Goal: Find specific page/section: Find specific page/section

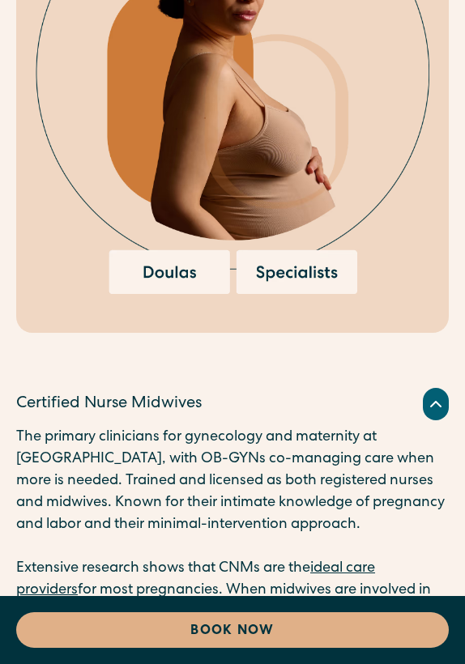
scroll to position [3119, 0]
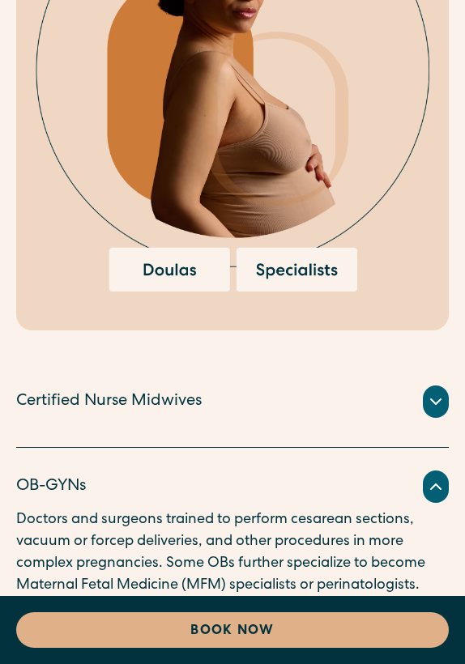
click at [429, 477] on icon at bounding box center [435, 486] width 19 height 19
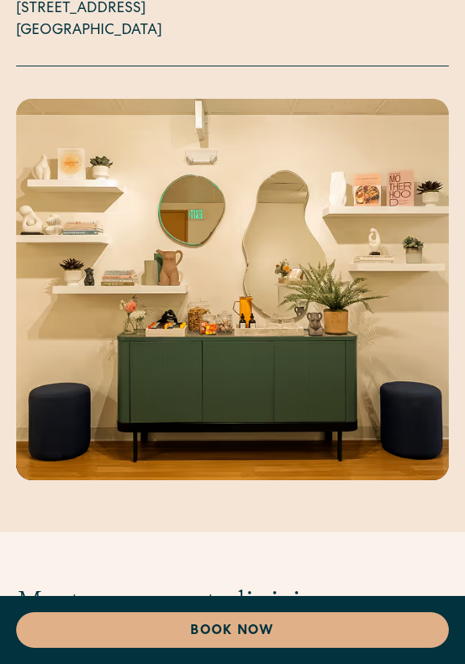
scroll to position [6089, 0]
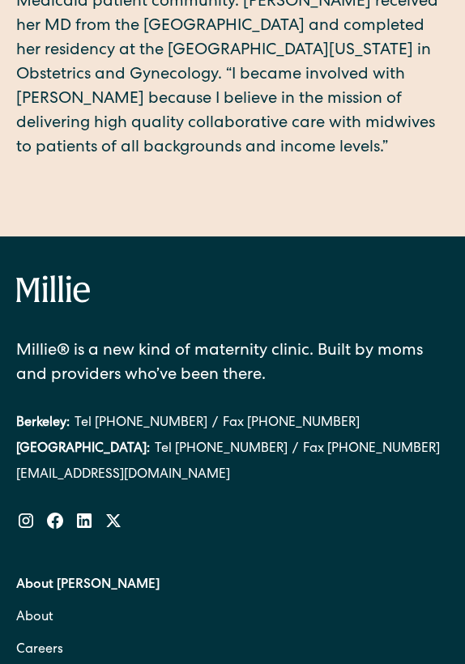
scroll to position [860, 0]
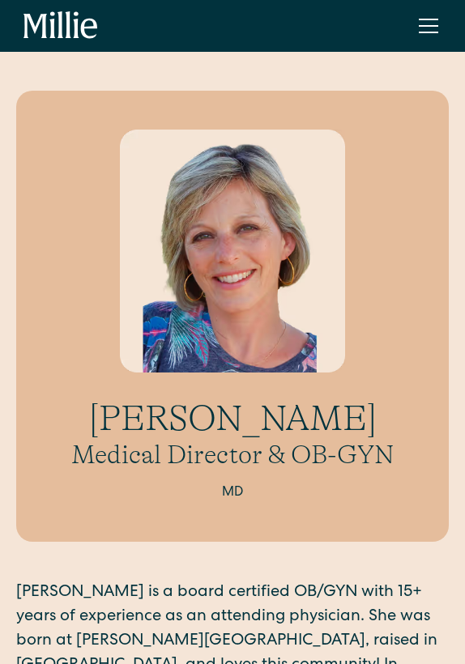
scroll to position [0, 0]
click at [419, 23] on div "menu" at bounding box center [428, 25] width 39 height 39
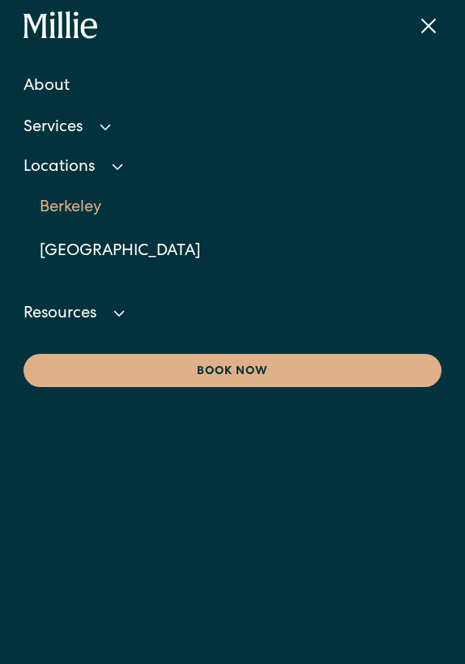
click at [94, 207] on link "Berkeley" at bounding box center [241, 208] width 403 height 44
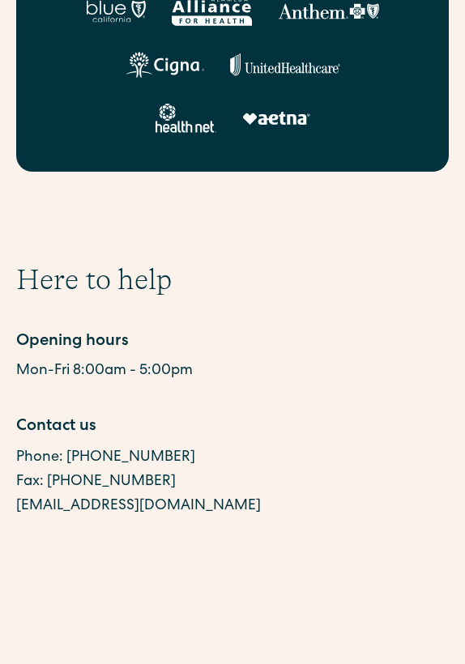
scroll to position [583, 0]
